Goal: Transaction & Acquisition: Purchase product/service

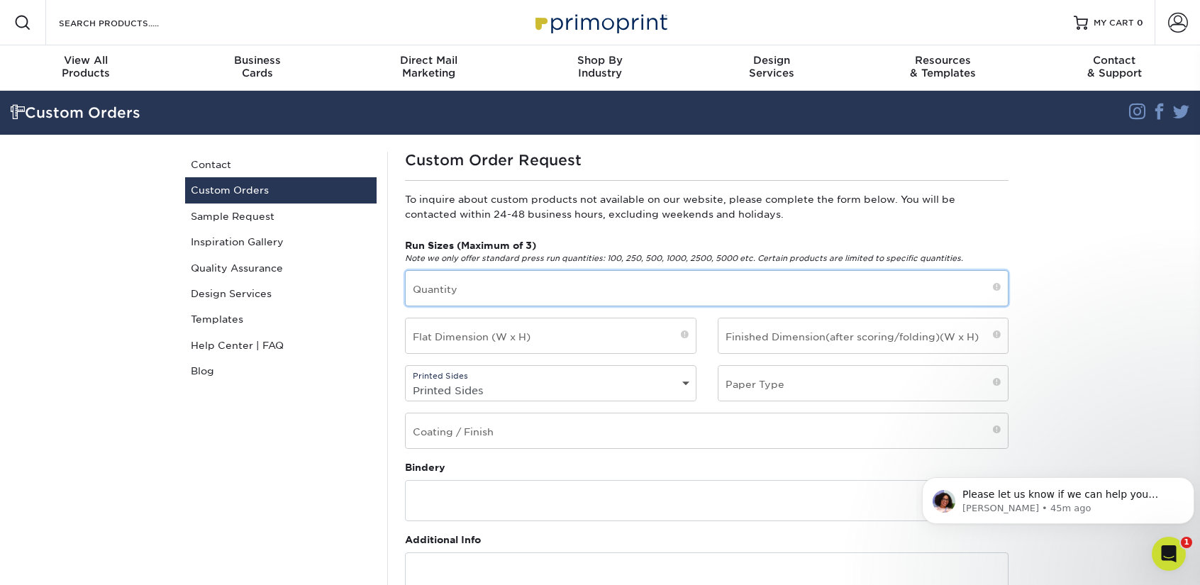
click at [628, 296] on input "text" at bounding box center [707, 288] width 602 height 35
type input "500"
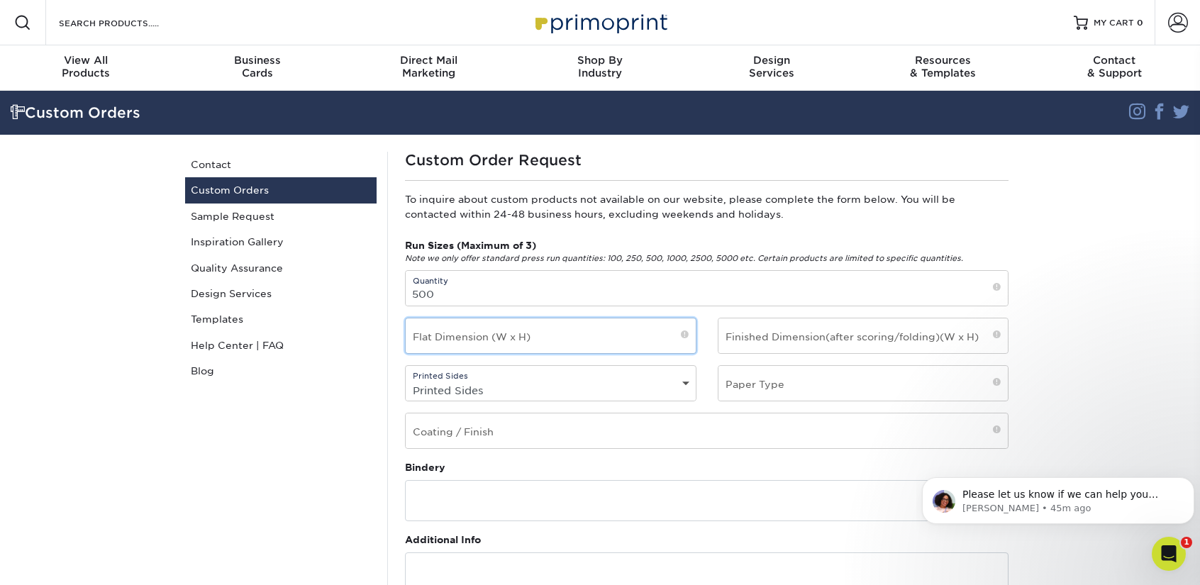
click at [652, 350] on input "text" at bounding box center [551, 335] width 290 height 35
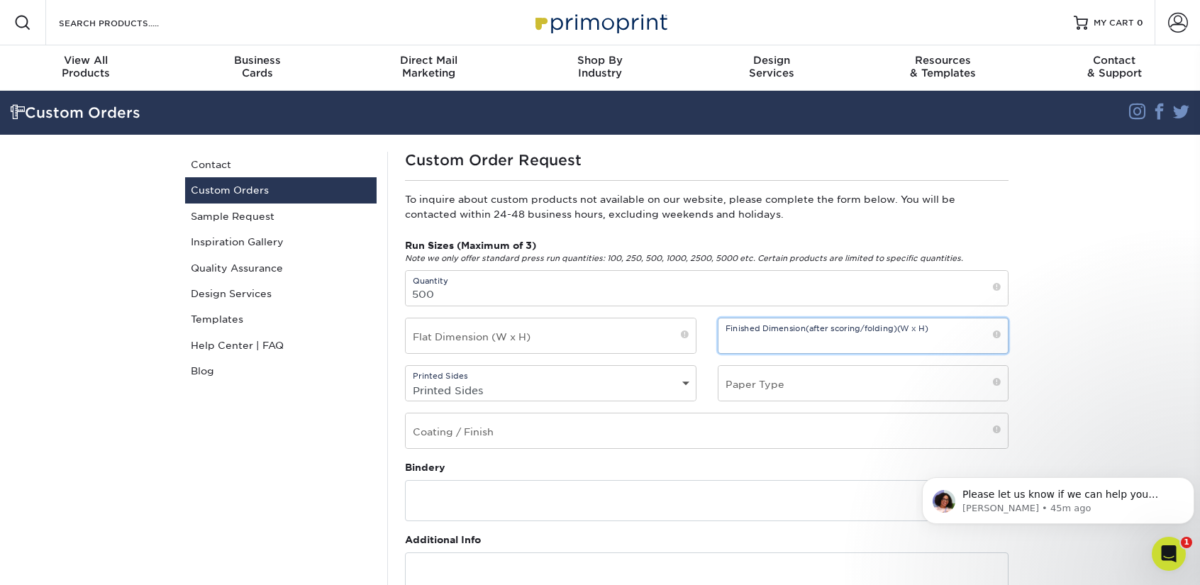
click at [811, 334] on input "text" at bounding box center [864, 335] width 290 height 35
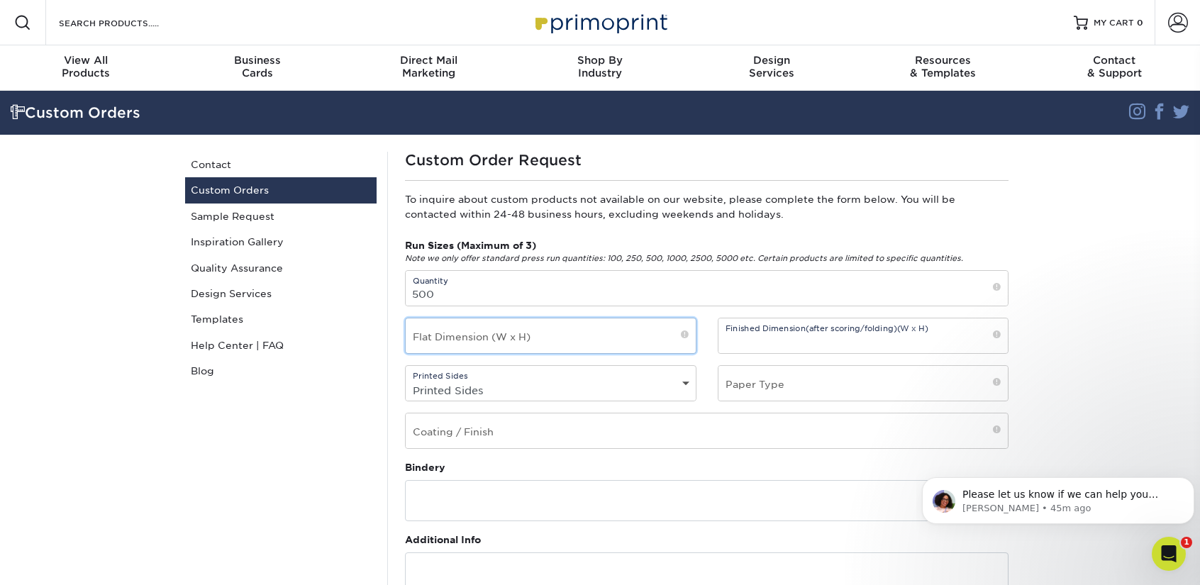
click at [604, 340] on input "text" at bounding box center [551, 335] width 290 height 35
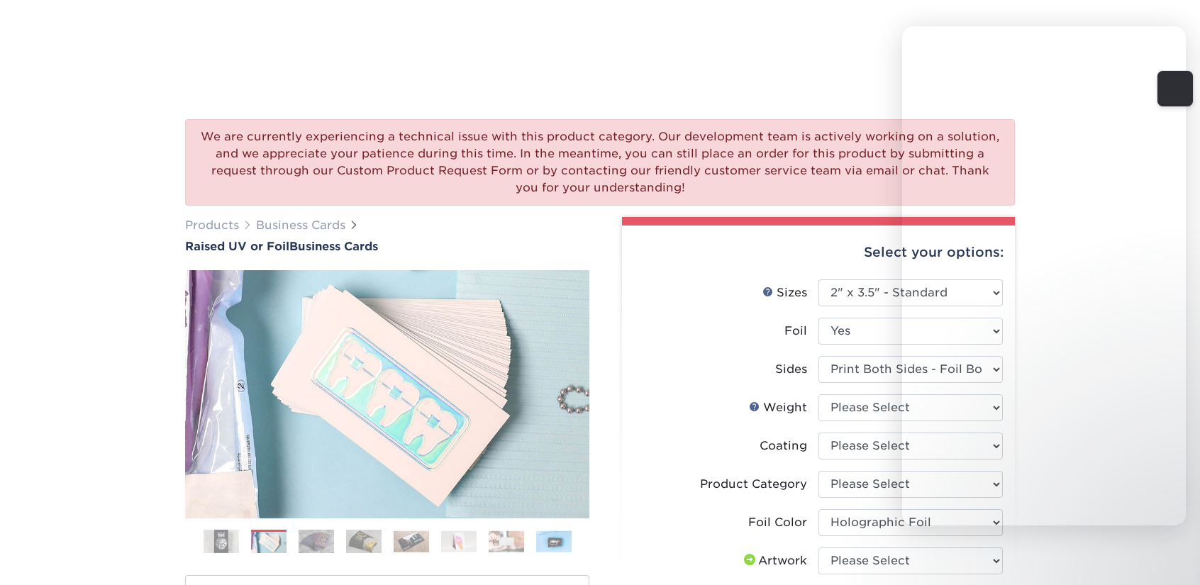
select select "2.00x3.50"
select select "070be916-f238-4bbb-84b5-b64a15a64c9f"
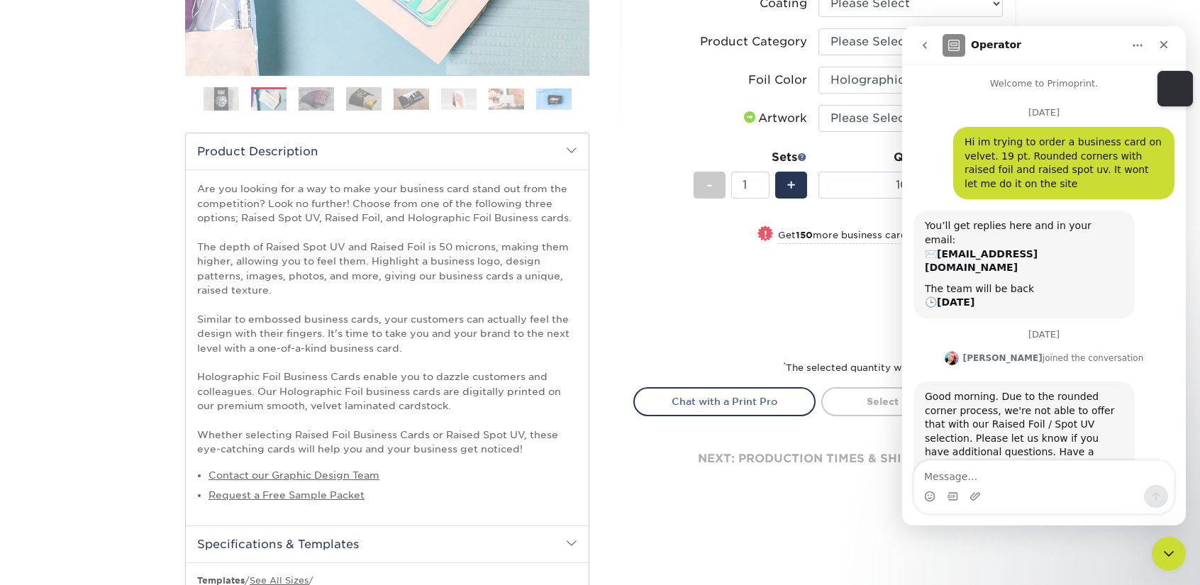
scroll to position [1, 0]
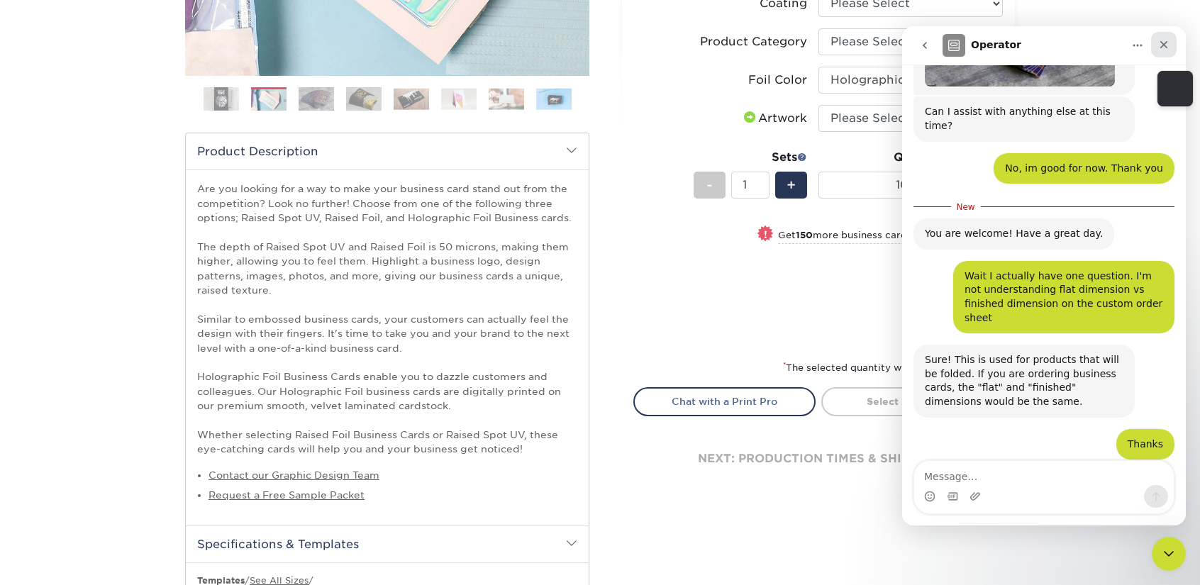
click at [1163, 52] on div "Close" at bounding box center [1164, 45] width 26 height 26
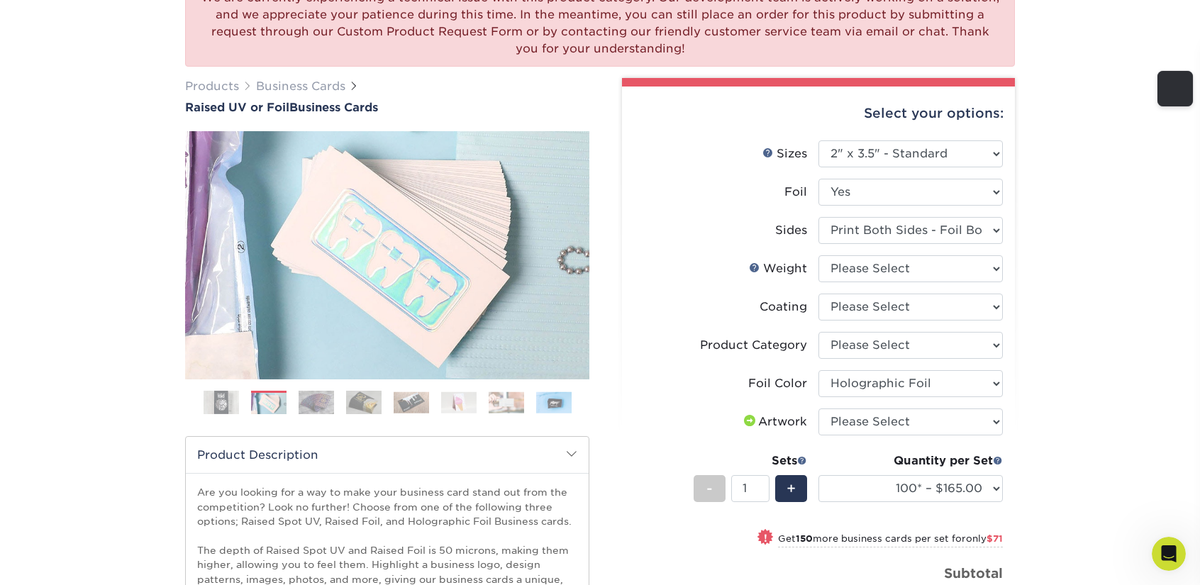
scroll to position [128, 0]
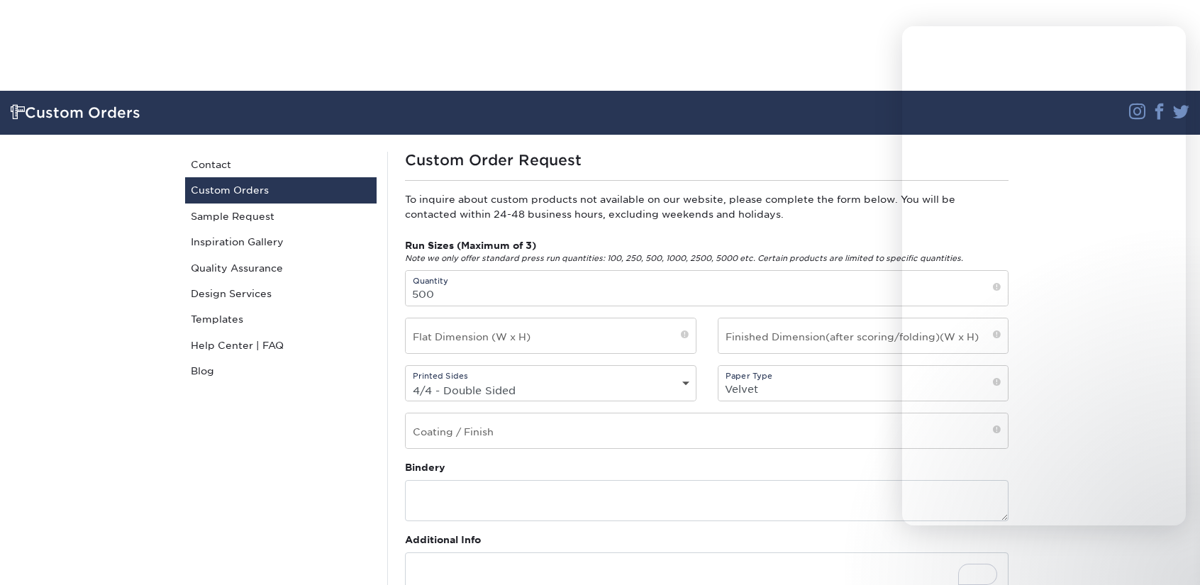
select select "4/4 - Double Sided"
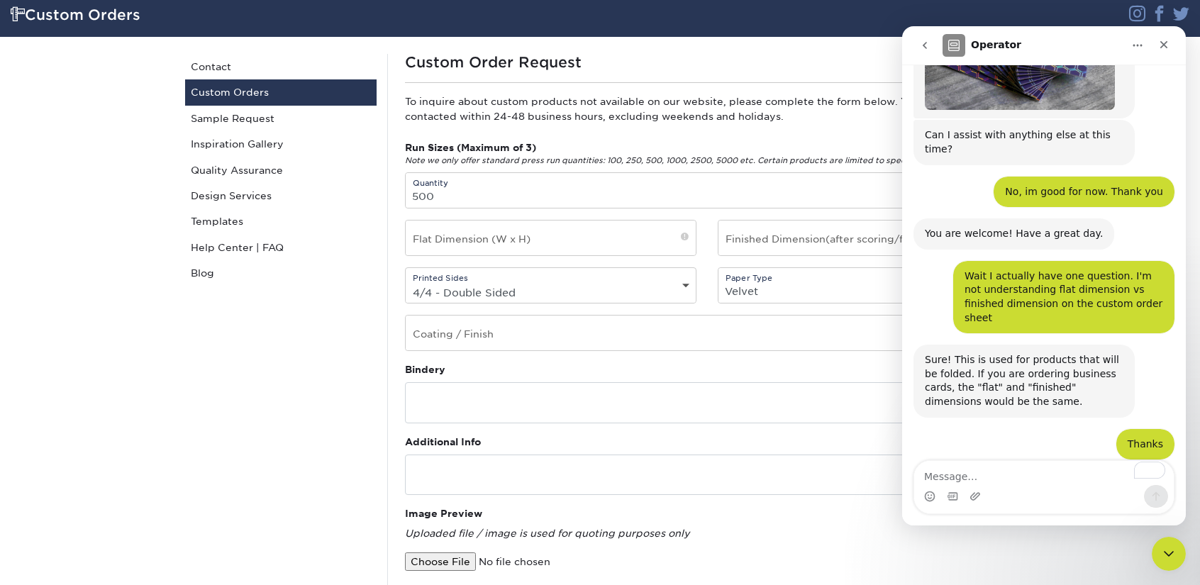
scroll to position [60, 0]
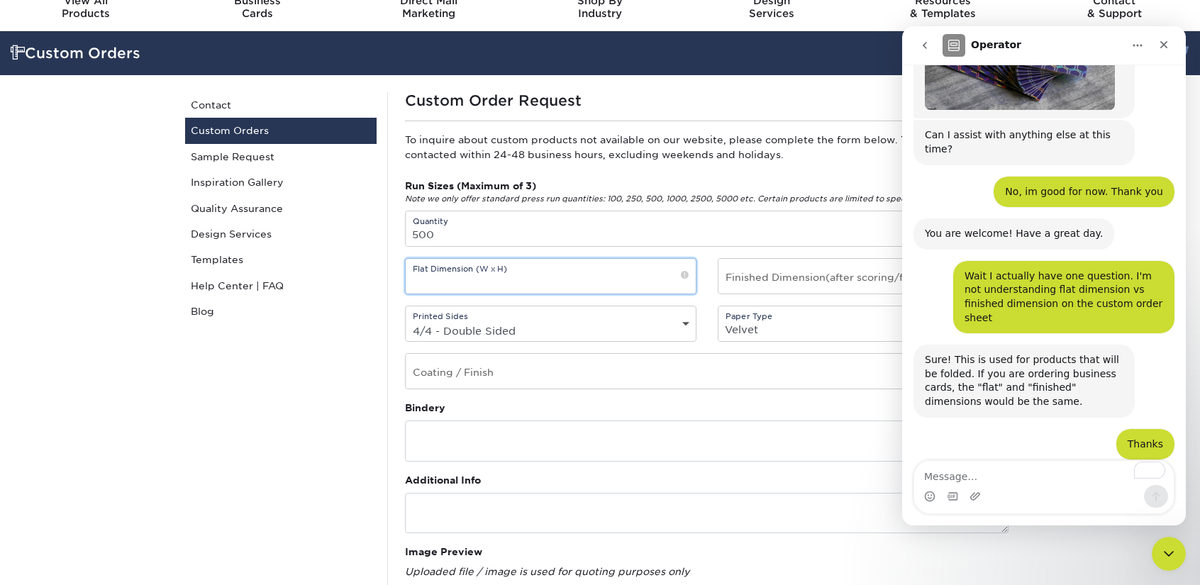
click at [503, 279] on input "text" at bounding box center [551, 276] width 290 height 35
type input "2 x 3.5"
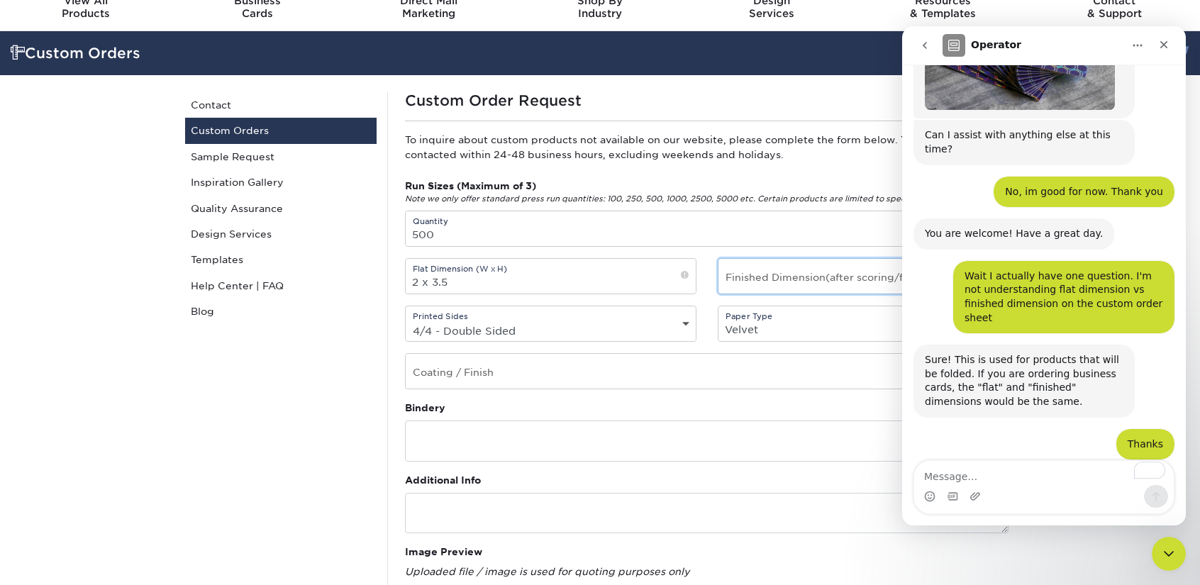
click at [775, 282] on input "text" at bounding box center [864, 276] width 290 height 35
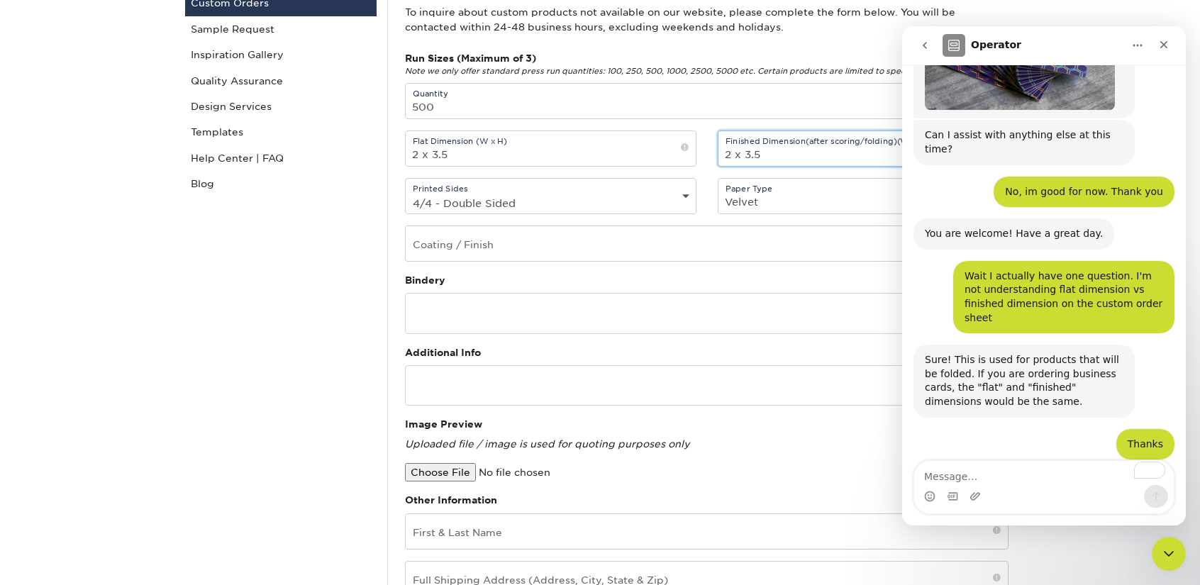
scroll to position [187, 0]
type input "2 x 3.5"
click at [725, 254] on input "text" at bounding box center [707, 243] width 602 height 35
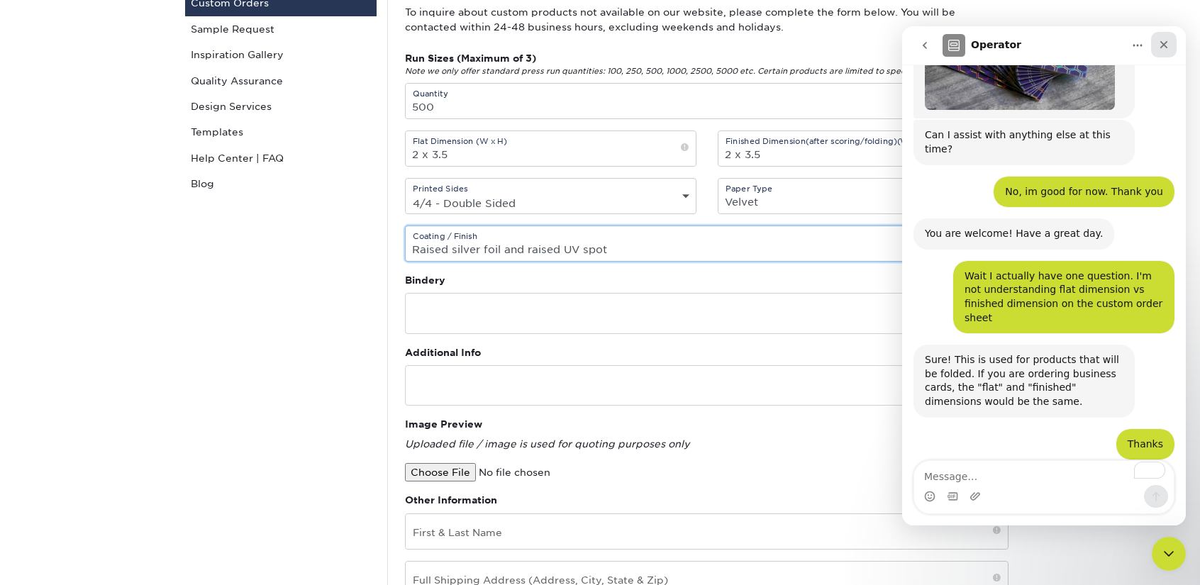
type input "Raised silver foil and raised UV spot"
click at [1155, 52] on div "Close" at bounding box center [1164, 45] width 26 height 26
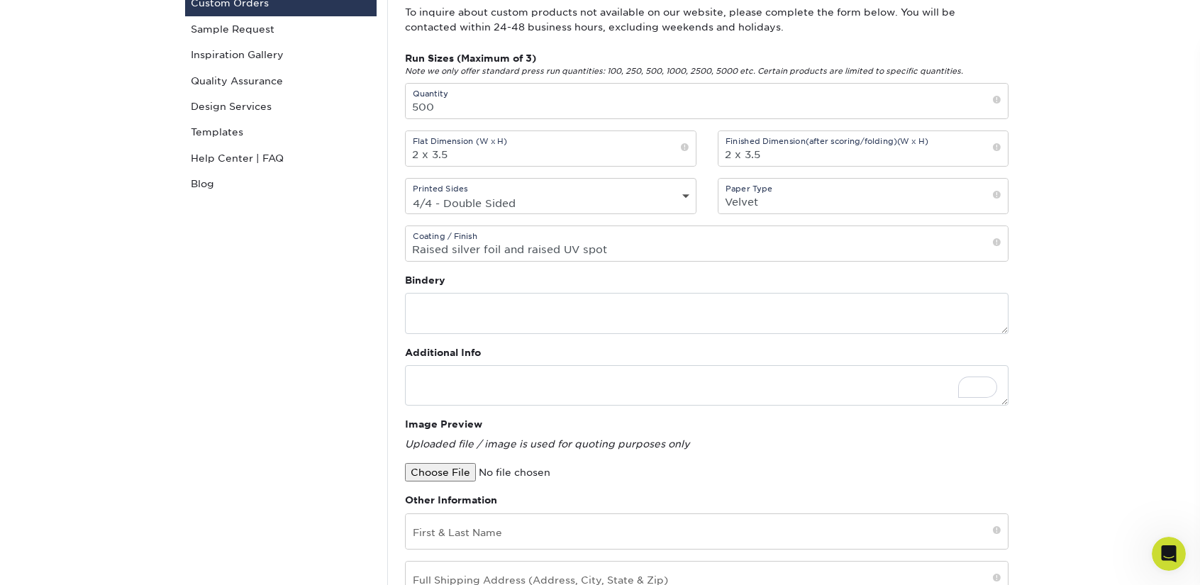
scroll to position [1692, 0]
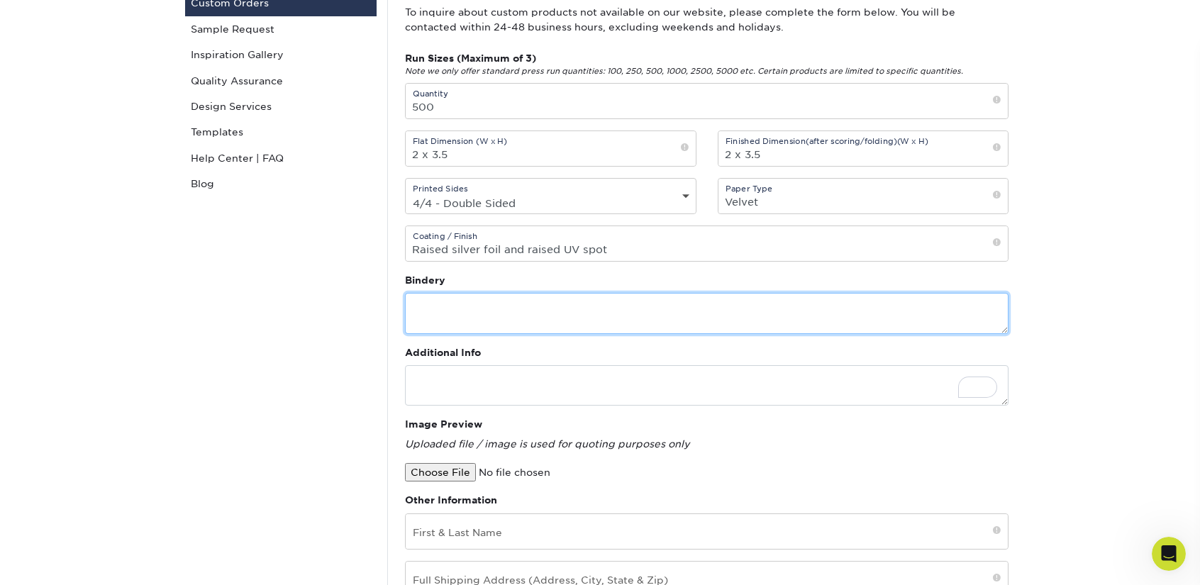
click at [755, 316] on textarea at bounding box center [707, 313] width 604 height 40
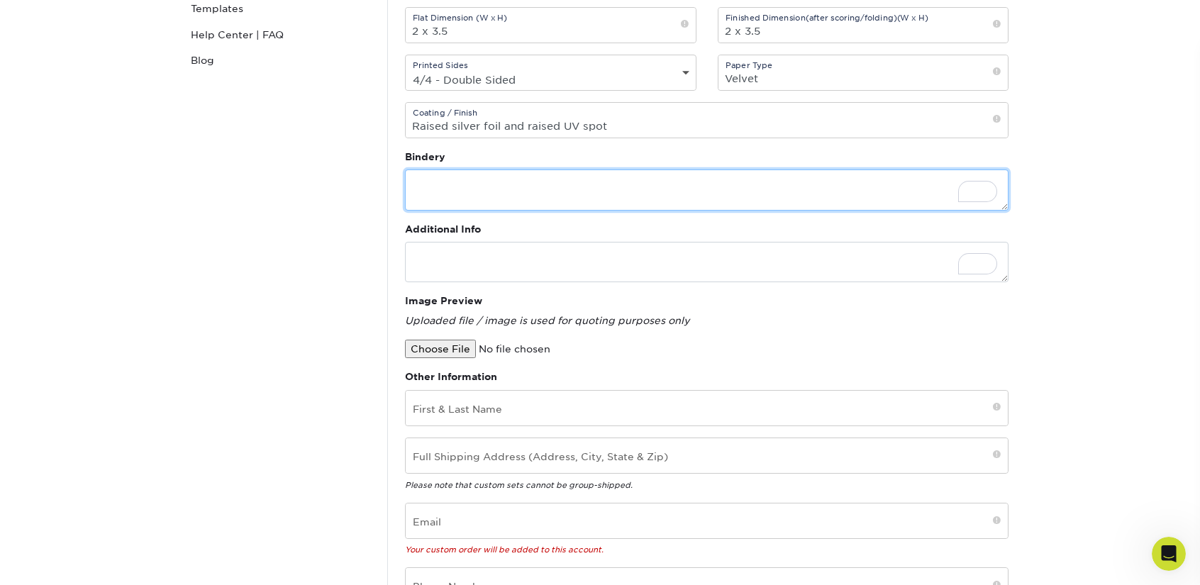
scroll to position [311, 0]
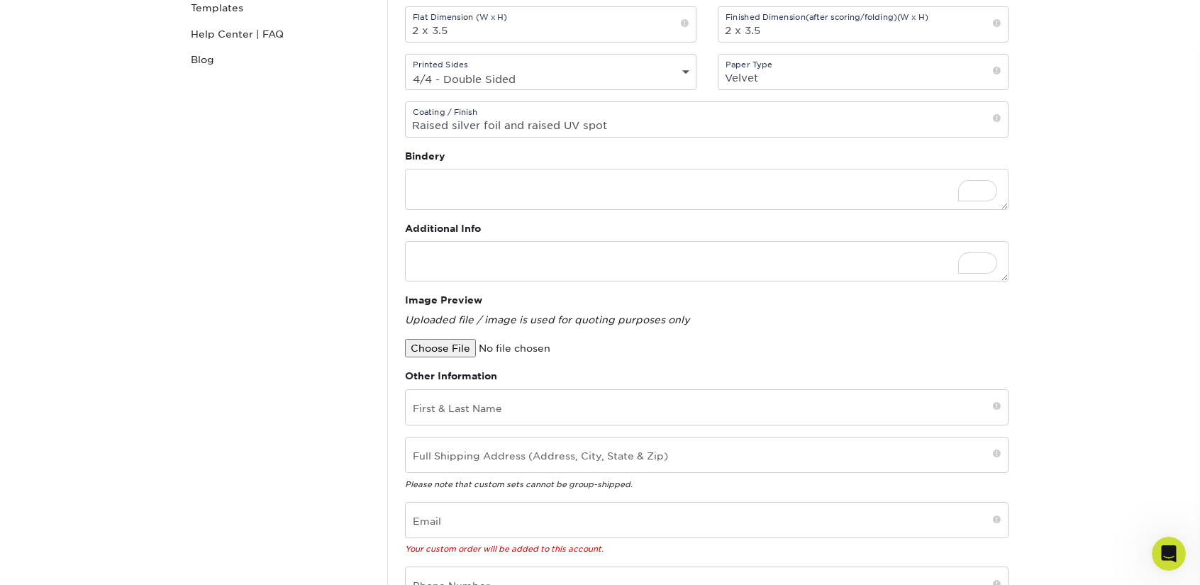
click at [493, 426] on div "First & Last Name Full Shipping Address (Address, City, State & Zip) Please not…" at bounding box center [706, 496] width 625 height 214
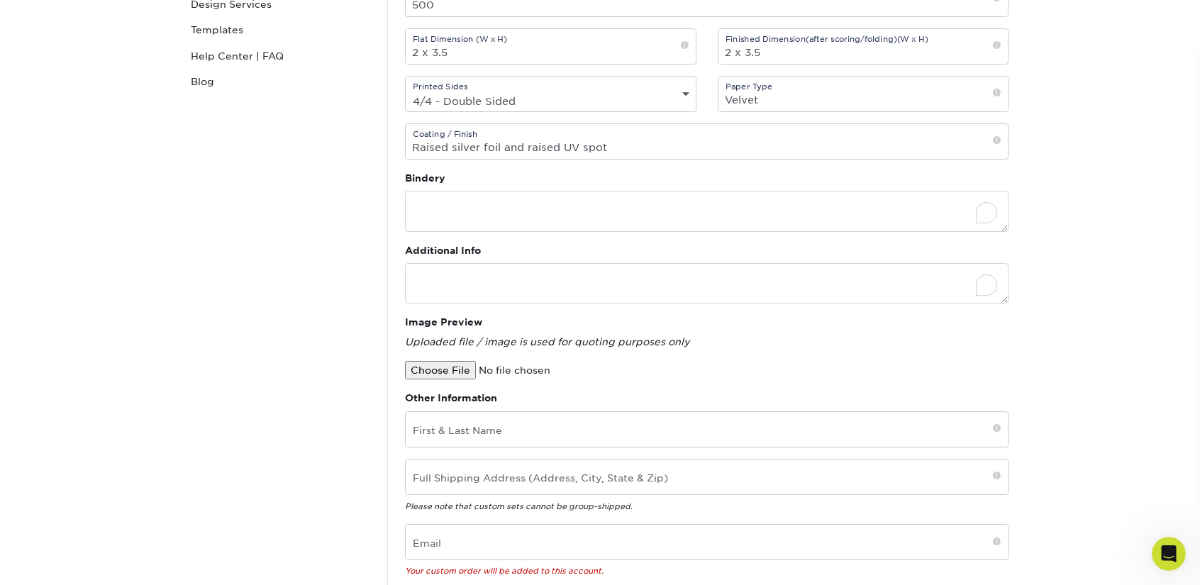
scroll to position [283, 0]
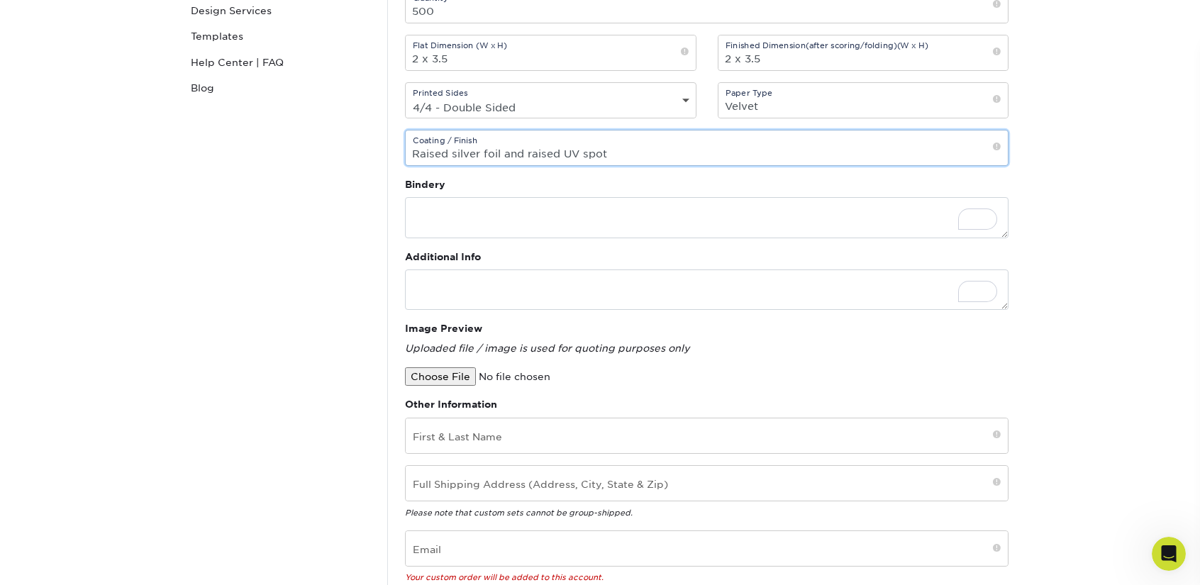
click at [612, 152] on input "Raised silver foil and raised UV spot" at bounding box center [707, 148] width 602 height 35
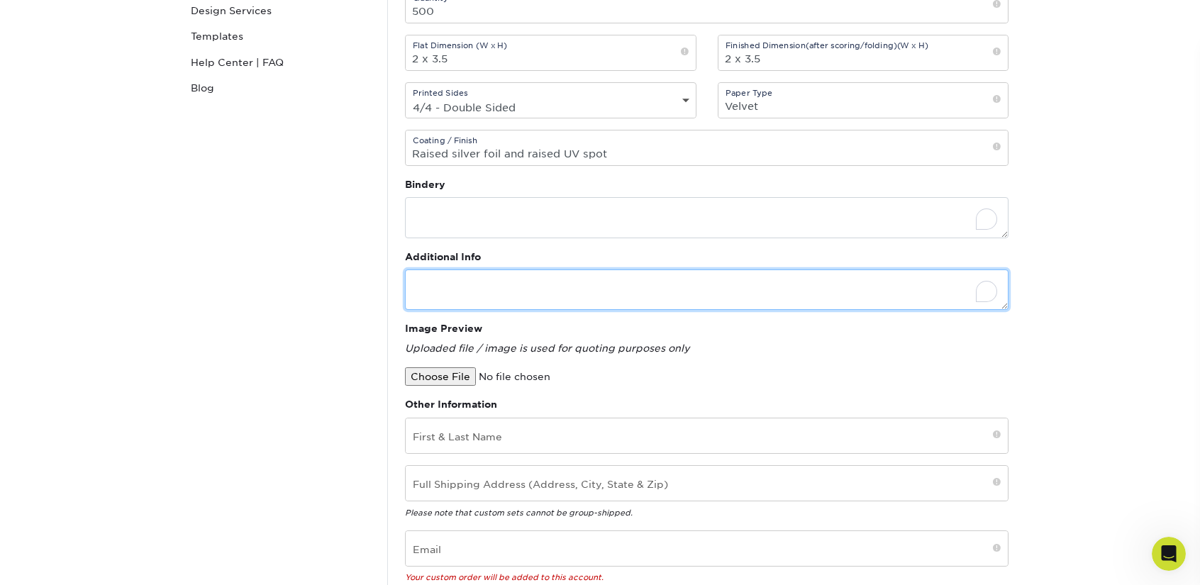
click at [481, 275] on textarea "To enrich screen reader interactions, please activate Accessibility in Grammarl…" at bounding box center [707, 290] width 604 height 40
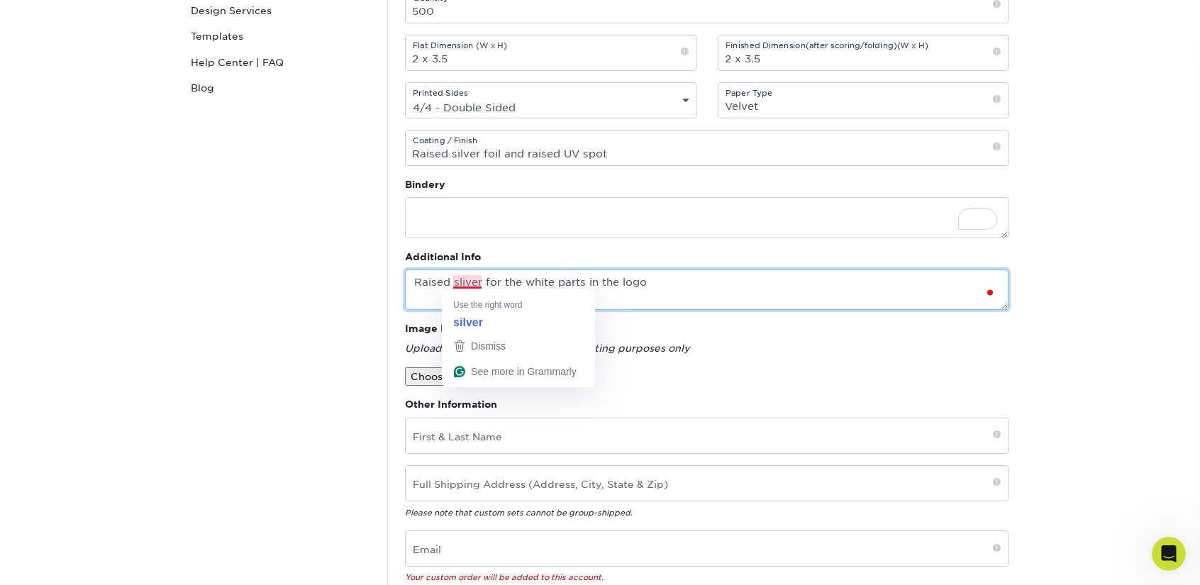
click at [464, 284] on textarea "Raised sliver for the white parts in the logo" at bounding box center [707, 290] width 604 height 40
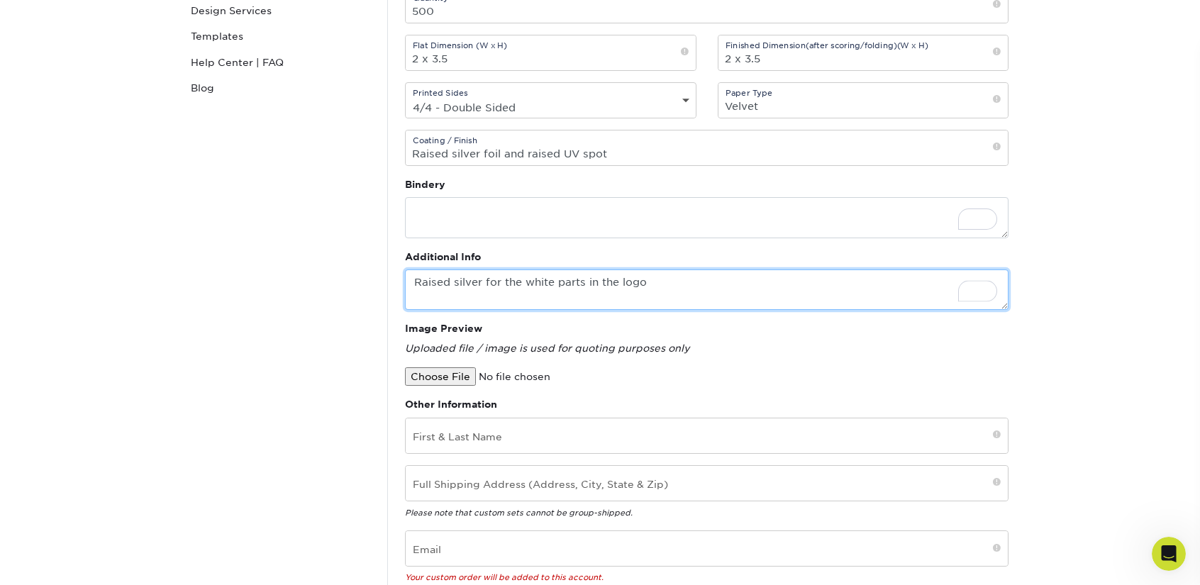
click at [658, 279] on textarea "Raised silver for the white parts in the logo" at bounding box center [707, 290] width 604 height 40
type textarea "Raised silver for the white parts in the logo. Raise UV spot for the red in the…"
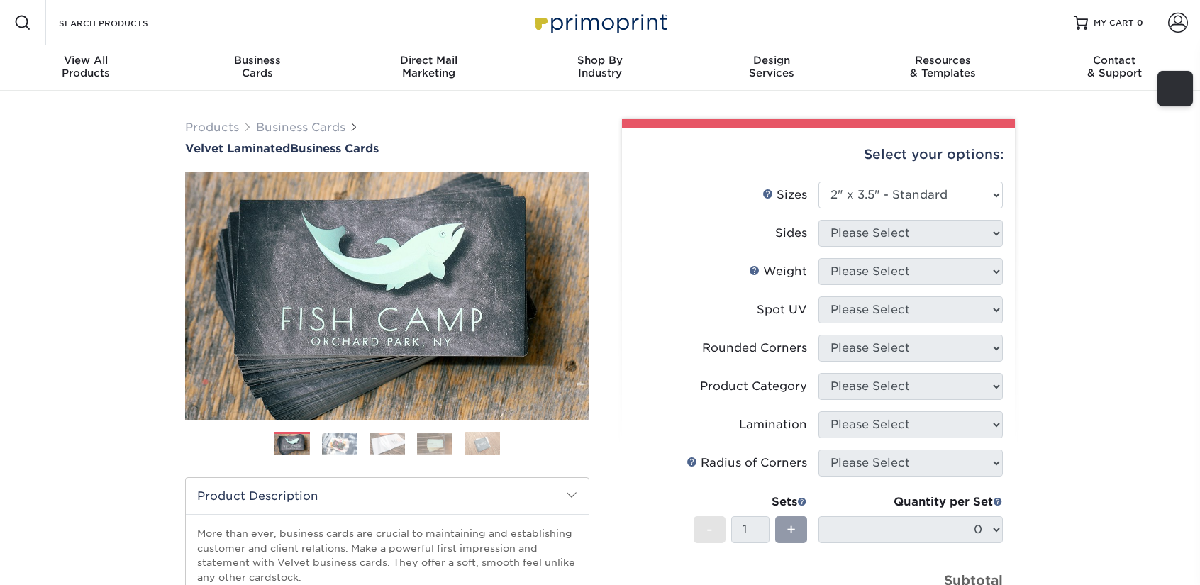
select select "2.00x3.50"
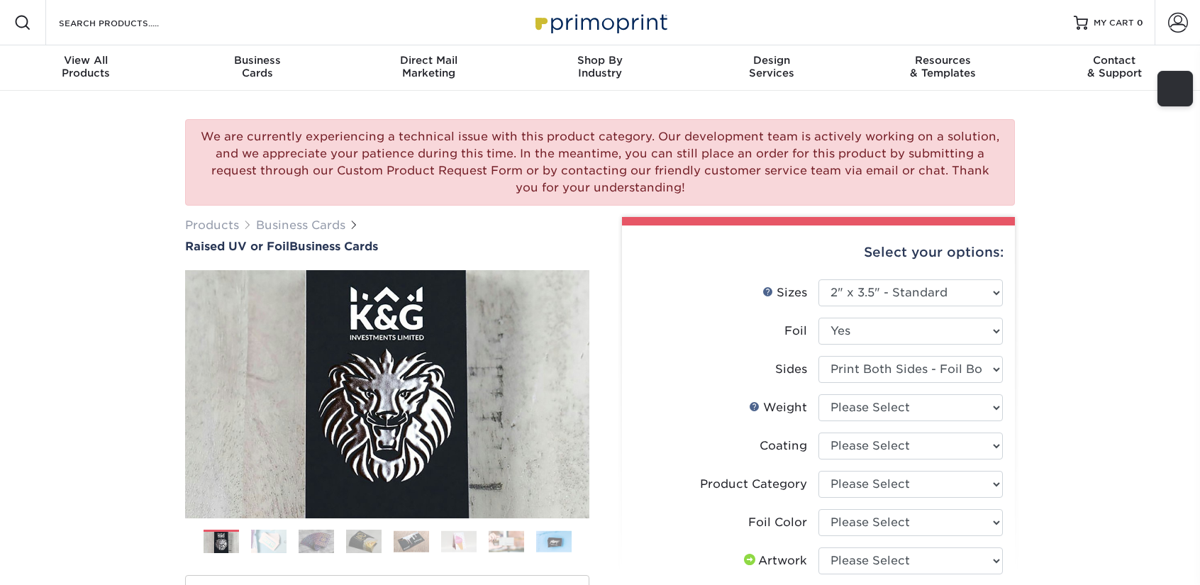
select select "2.00x3.50"
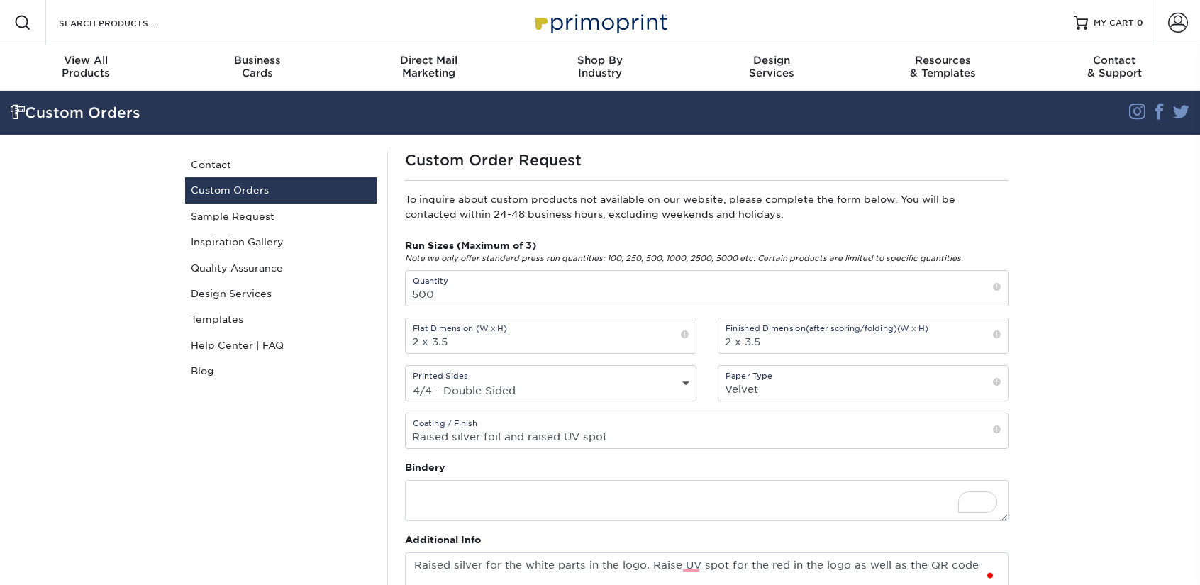
select select "4/4 - Double Sided"
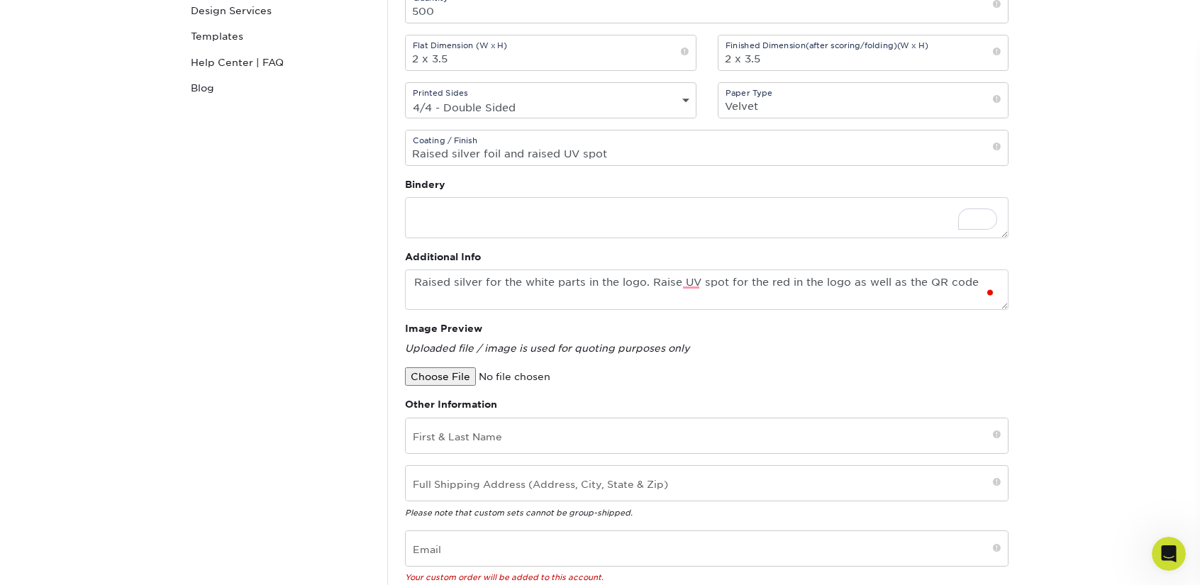
scroll to position [1692, 0]
type textarea "Raised silver for the white parts in the logo. Raise UV spot for the red in the…"
click at [453, 372] on input "file" at bounding box center [525, 376] width 241 height 18
click at [444, 371] on input "file" at bounding box center [525, 376] width 241 height 18
click at [452, 377] on input "file" at bounding box center [525, 376] width 241 height 18
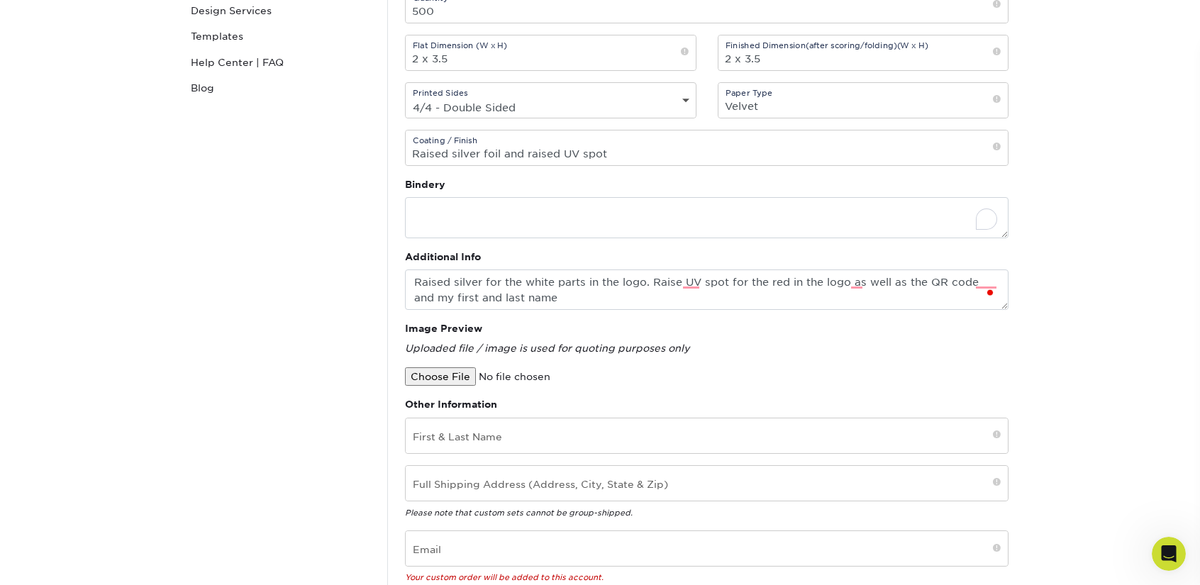
type input "C:\fakepath\preview.png"
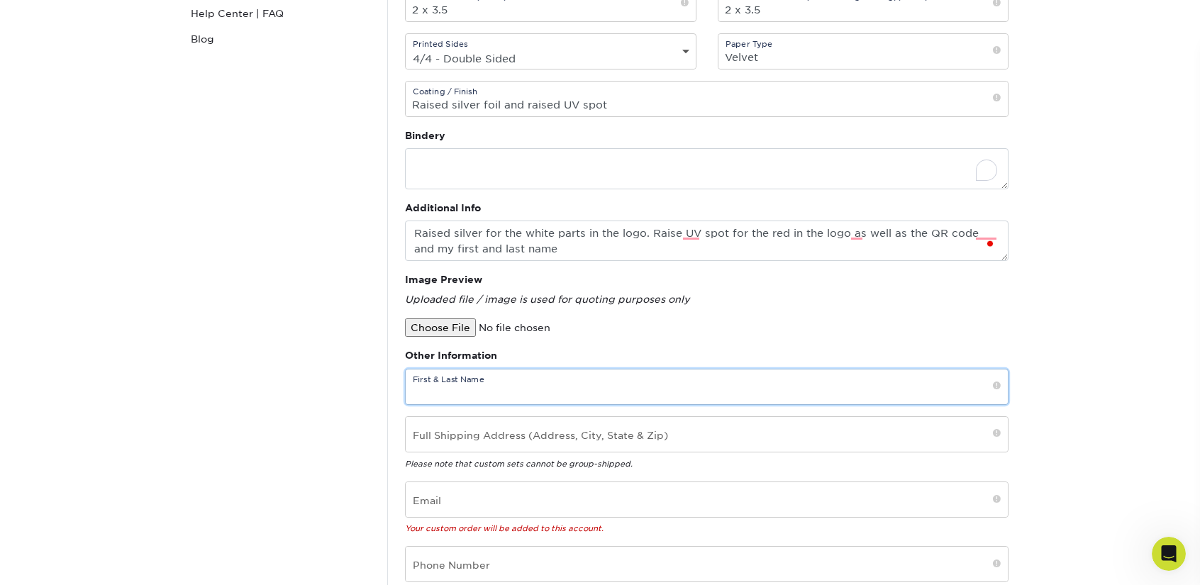
click at [479, 397] on input "text" at bounding box center [707, 387] width 602 height 35
type input "[PERSON_NAME]"
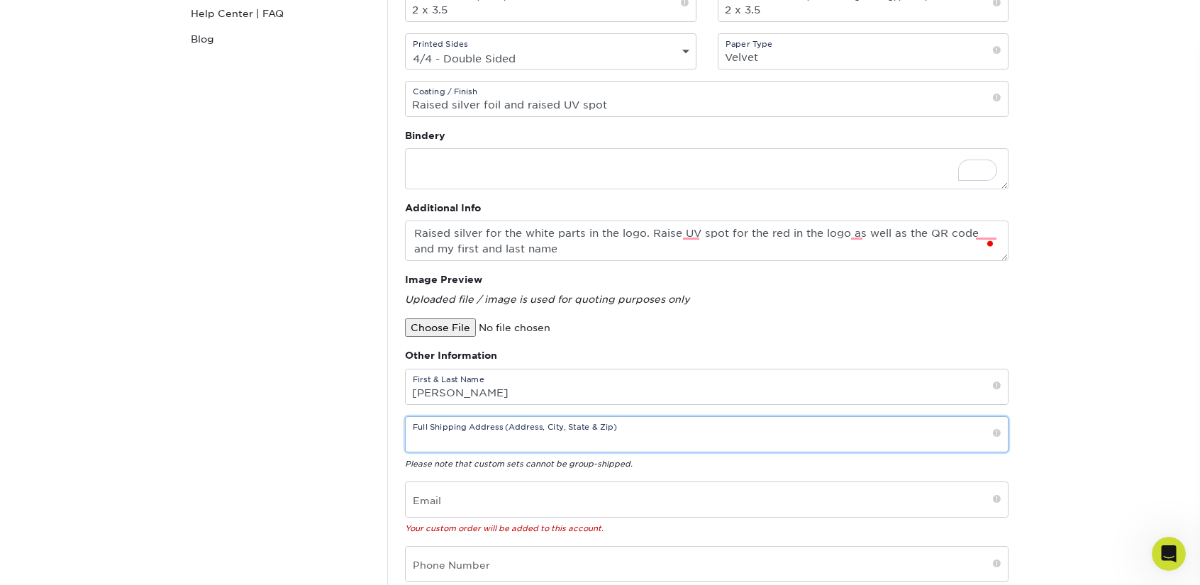
click at [475, 426] on input "text" at bounding box center [707, 434] width 602 height 35
type input "5606 sage willow ln"
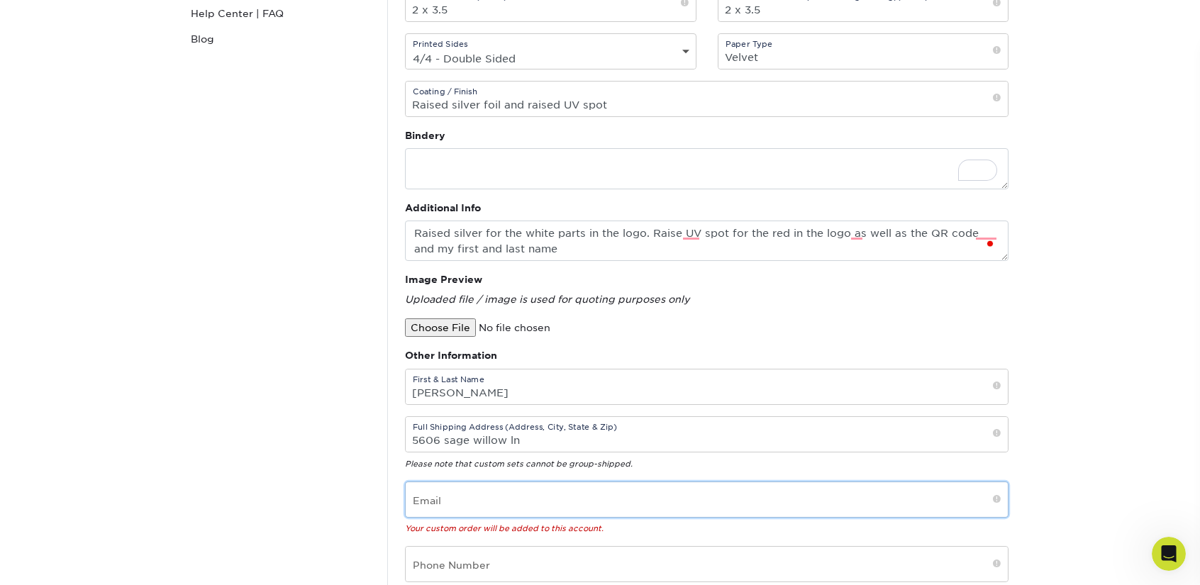
type input "[EMAIL_ADDRESS][DOMAIN_NAME]"
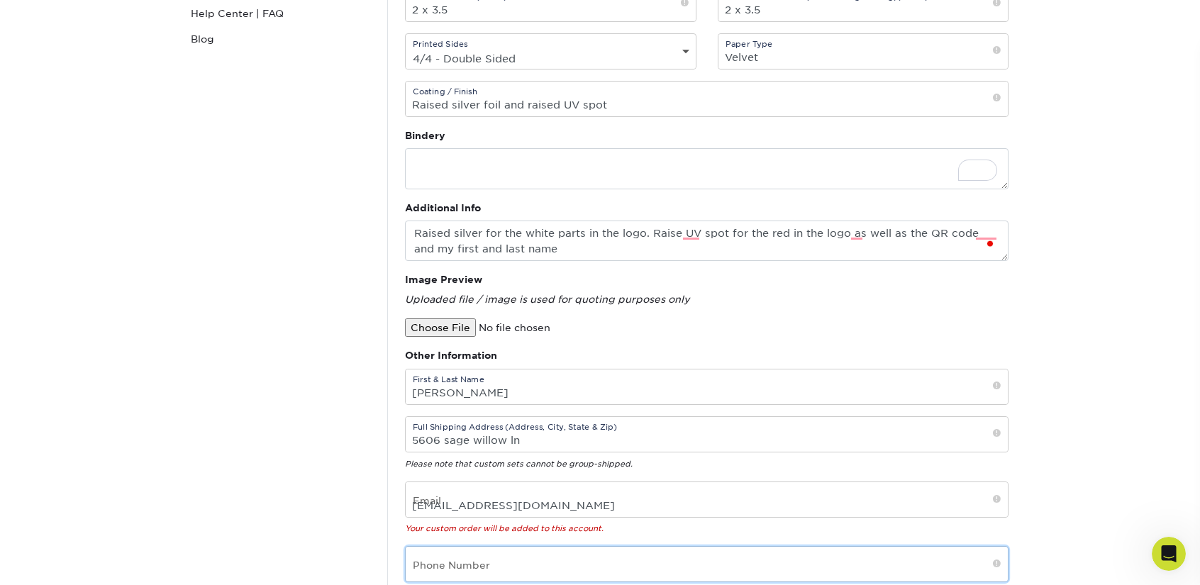
type input "6784682934"
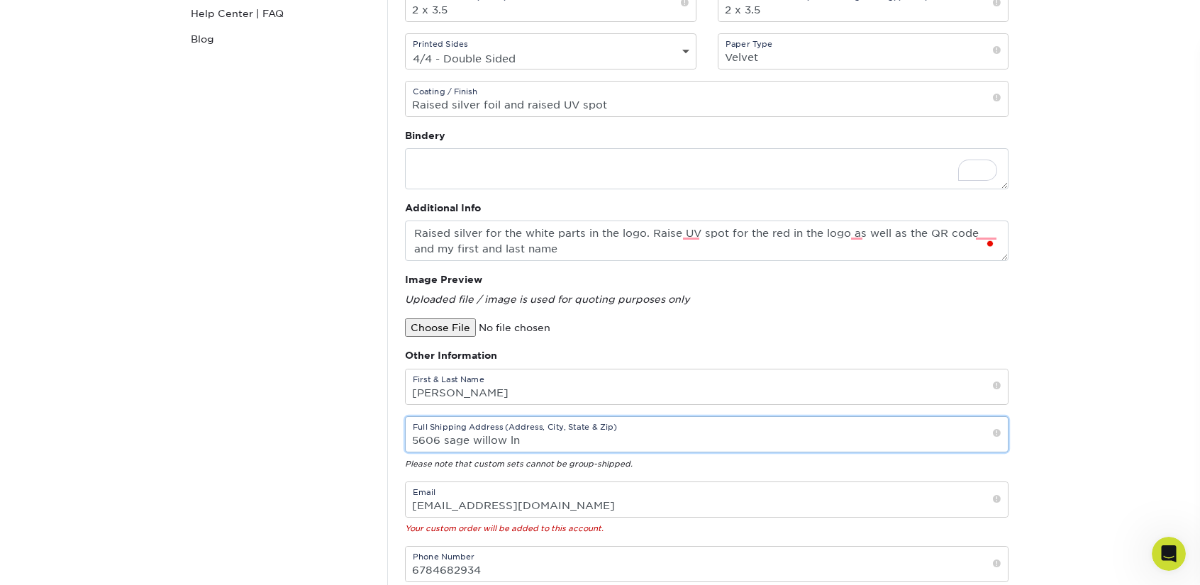
scroll to position [0, 0]
click at [542, 441] on input "5606 sage willow ln" at bounding box center [707, 434] width 602 height 35
type input "[STREET_ADDRESS][PERSON_NAME]"
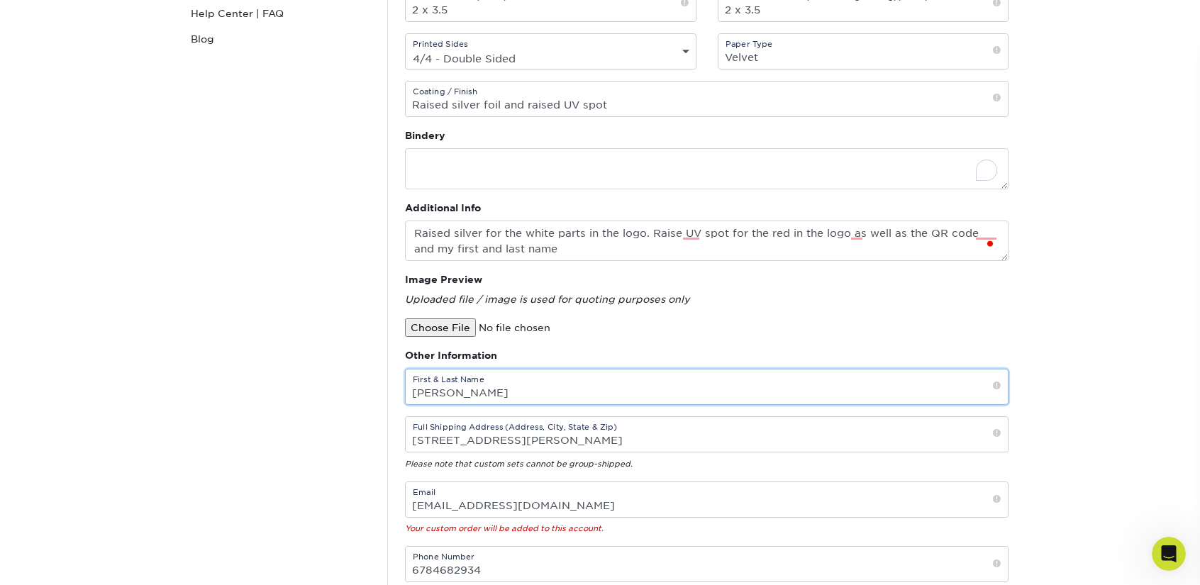
click at [649, 386] on input "[PERSON_NAME]" at bounding box center [707, 387] width 602 height 35
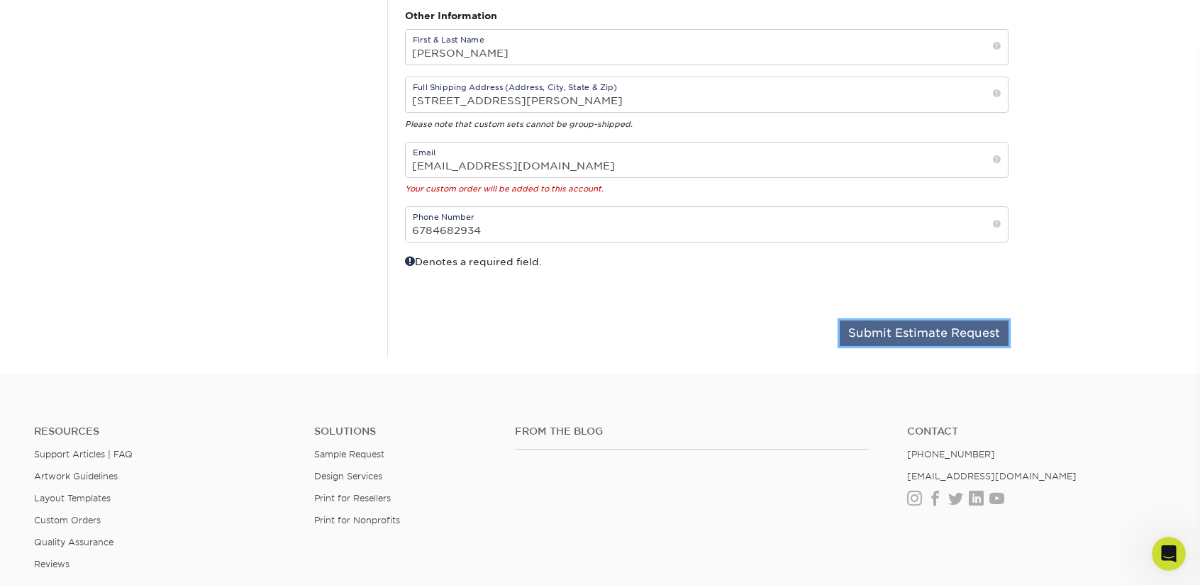
click at [887, 343] on button "Submit Estimate Request" at bounding box center [924, 334] width 169 height 26
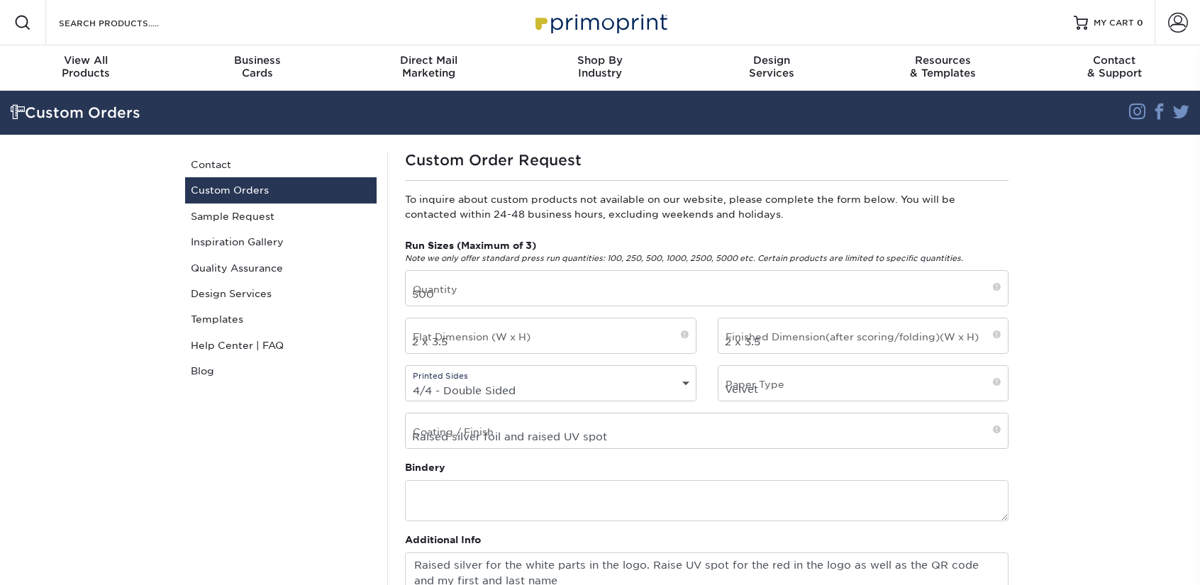
select select "4/4 - Double Sided"
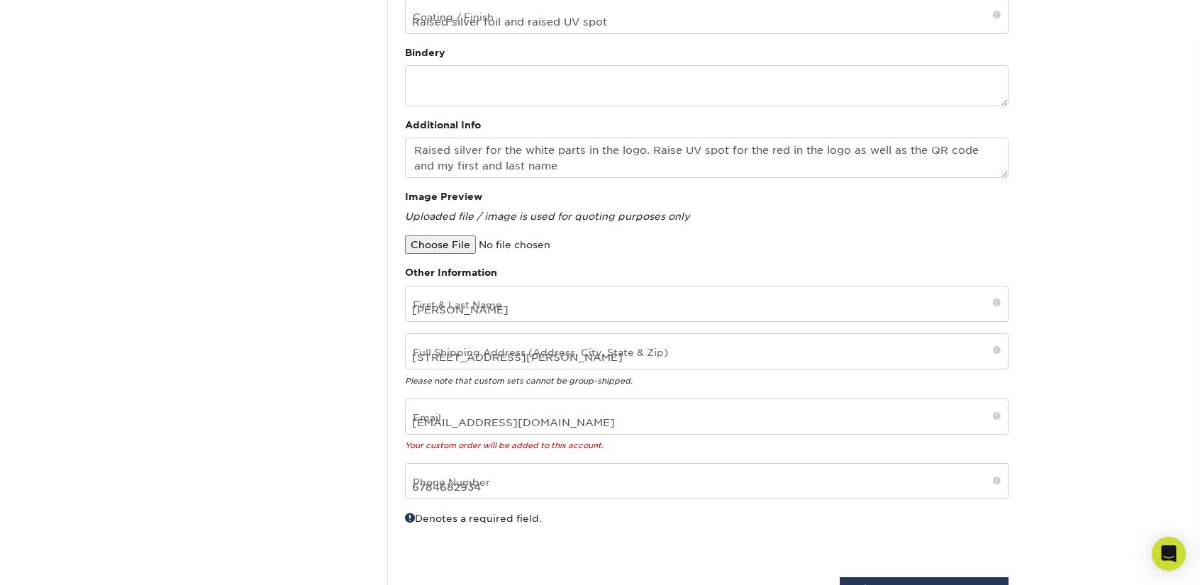
scroll to position [549, 0]
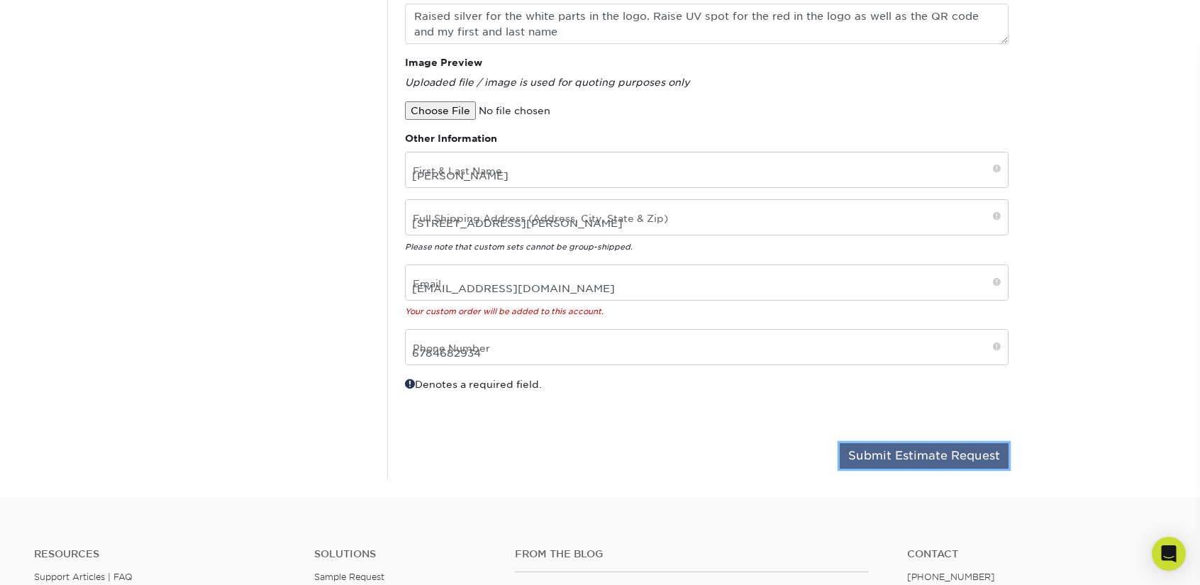
click at [858, 455] on button "Submit Estimate Request" at bounding box center [924, 456] width 169 height 26
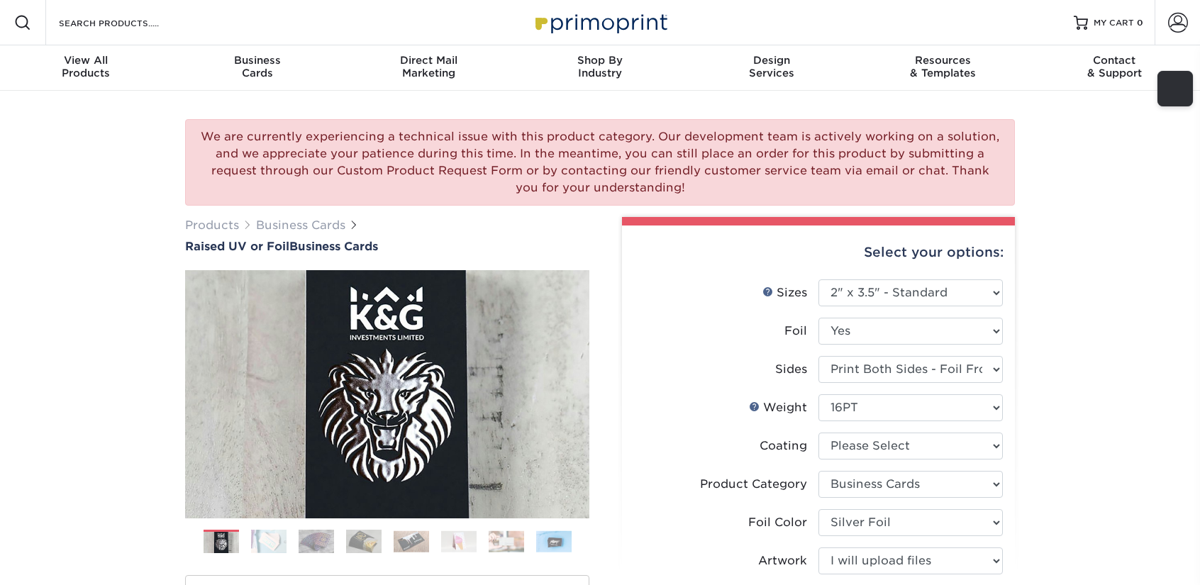
select select "2.00x3.50"
select select "3b5148f1-0588-4f88-a218-97bcfdce65c1"
select select "a834dd52-fe06-4ed6-9a86-5bd3c2d02515"
select select "upload"
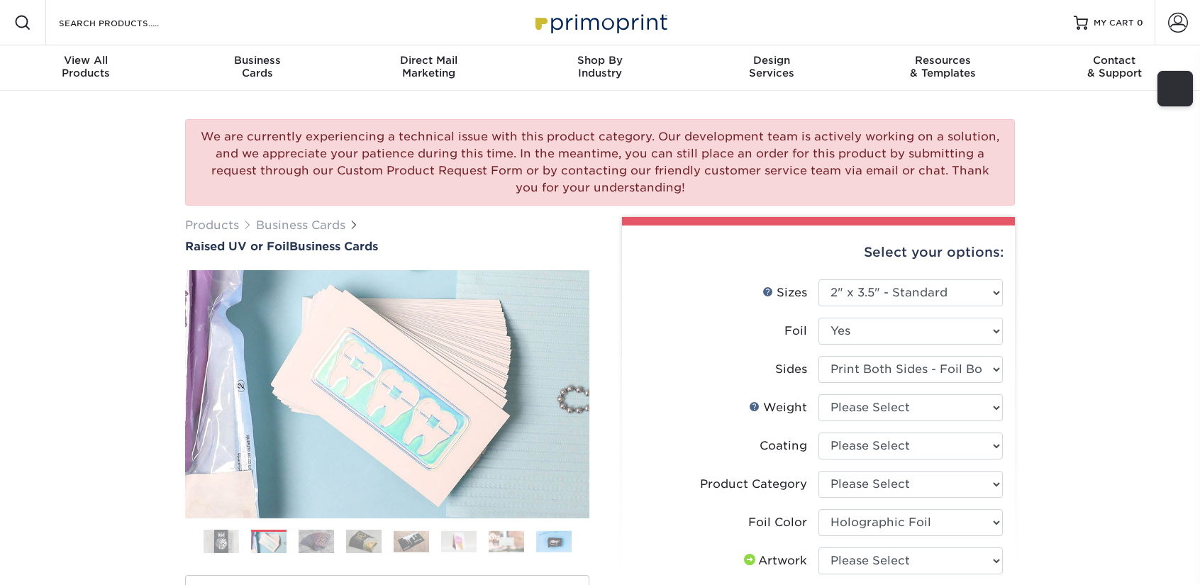
select select "2.00x3.50"
select select "070be916-f238-4bbb-84b5-b64a15a64c9f"
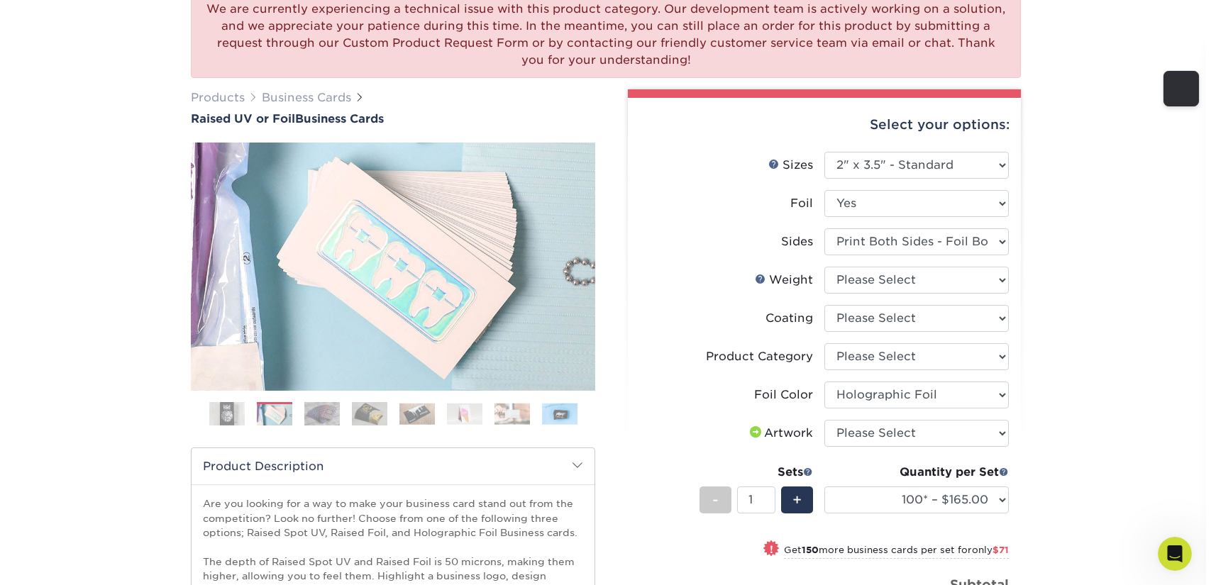
scroll to position [1692, 0]
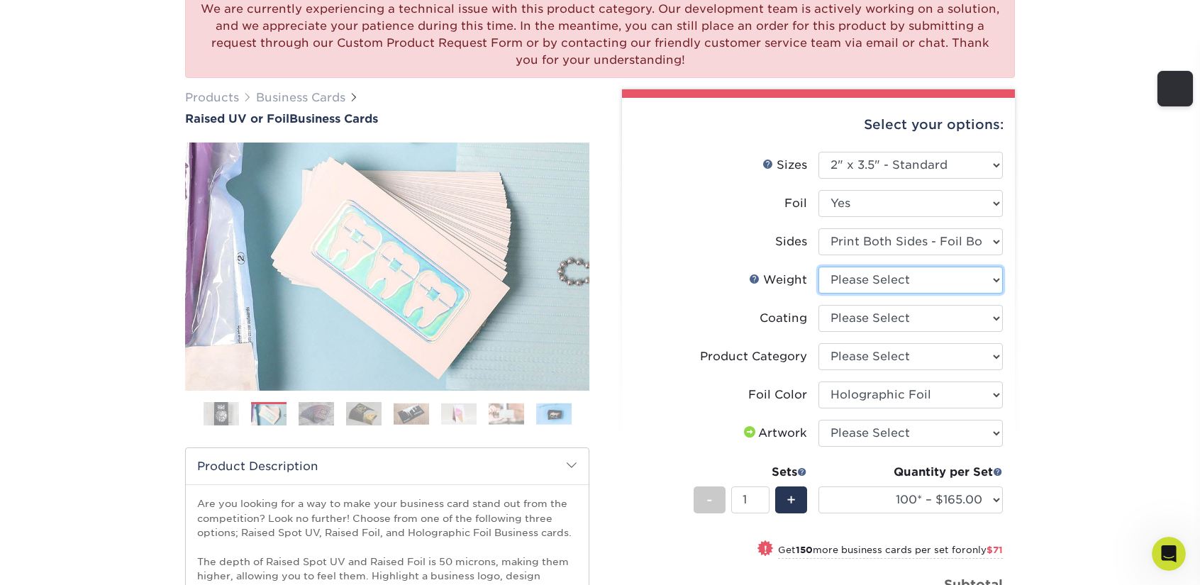
click at [909, 284] on select "Please Select 16PT" at bounding box center [911, 280] width 184 height 27
click at [751, 276] on link "Weight Help" at bounding box center [754, 278] width 11 height 11
